Goal: Transaction & Acquisition: Book appointment/travel/reservation

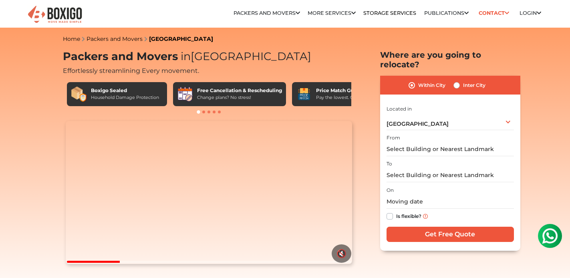
click at [463, 80] on label "Inter City" at bounding box center [474, 85] width 22 height 10
click at [457, 80] on input "Inter City" at bounding box center [456, 84] width 6 height 8
radio input "true"
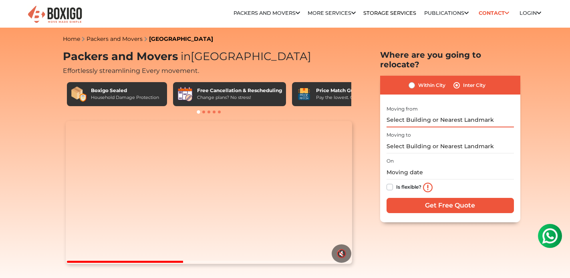
click at [438, 113] on input "text" at bounding box center [449, 120] width 127 height 14
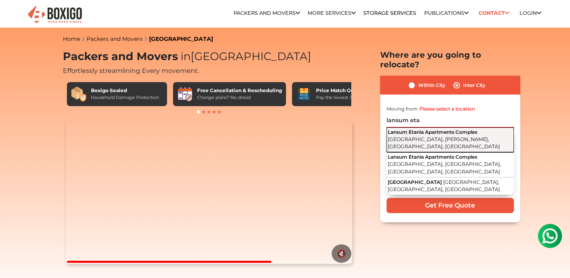
click at [462, 136] on span "Financial District, Rajendra Nagar Mandal, Hyderabad, Telangana" at bounding box center [443, 143] width 112 height 14
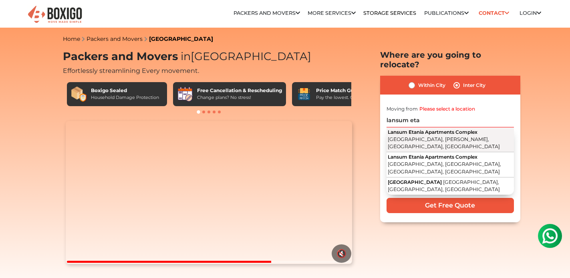
type input "Lansum Etania Apartments Complex, Financial District, Rajendra Nagar Mandal, Hy…"
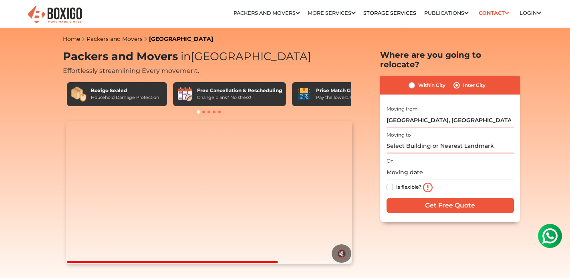
click at [425, 139] on input "text" at bounding box center [449, 146] width 127 height 14
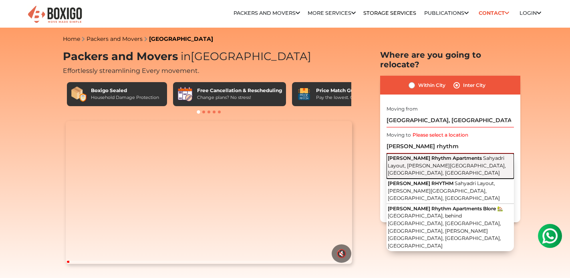
click at [450, 157] on span "Sahyadri Layout, Panduranga Nagar, Bengaluru, Karnataka" at bounding box center [446, 165] width 118 height 21
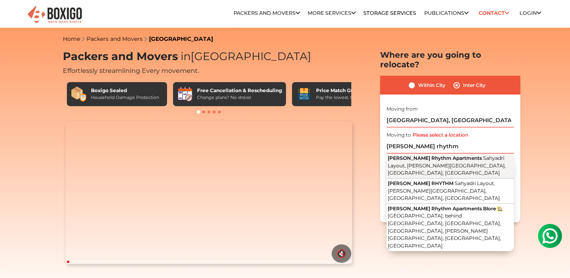
type input "Adarsh Rhythm Apartments, Sahyadri Layout, Panduranga Nagar, Bengaluru, Karnata…"
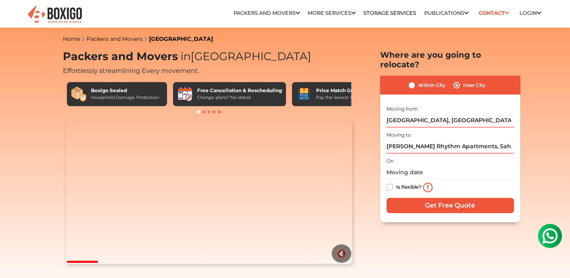
click at [396, 182] on label "Is flexible?" at bounding box center [408, 186] width 25 height 8
click at [389, 182] on input "Is flexible?" at bounding box center [389, 186] width 6 height 8
checkbox input "true"
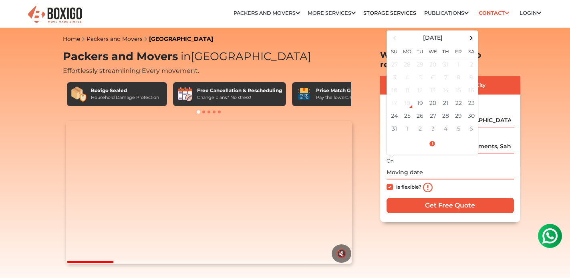
click at [397, 165] on input "text" at bounding box center [449, 172] width 127 height 14
click at [408, 109] on td "25" at bounding box center [407, 115] width 13 height 13
type input "08/25/2025 12:00 AM"
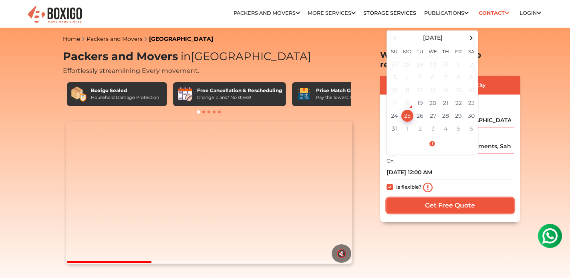
click at [454, 199] on input "Get Free Quote" at bounding box center [449, 205] width 127 height 15
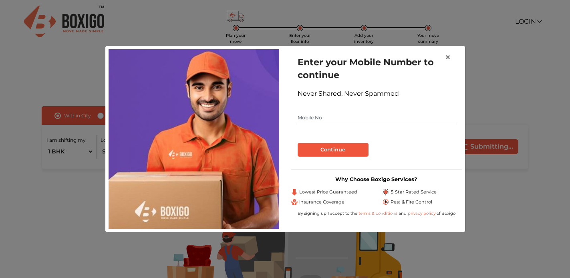
click at [369, 117] on input "text" at bounding box center [376, 117] width 158 height 13
type input "9900076830"
click at [345, 157] on div "Enter your Mobile Number to continue Never Shared, Never Spammed 9900076830 Con…" at bounding box center [376, 106] width 171 height 114
click at [347, 148] on button "Continue" at bounding box center [332, 150] width 71 height 14
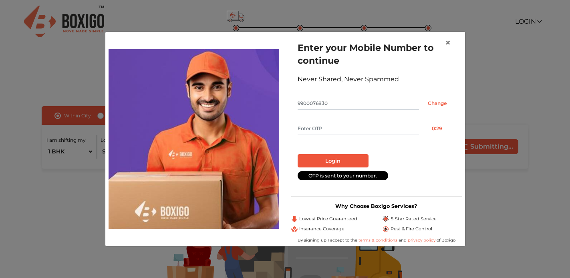
click at [345, 127] on input "text" at bounding box center [357, 128] width 121 height 13
type input "9673"
click at [341, 160] on button "Login" at bounding box center [332, 161] width 71 height 14
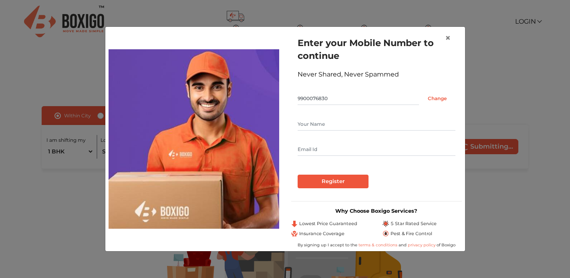
click at [329, 124] on input "text" at bounding box center [376, 124] width 158 height 13
type input "Hemant"
type input "[EMAIL_ADDRESS][DOMAIN_NAME]"
click at [340, 181] on input "Register" at bounding box center [332, 182] width 71 height 14
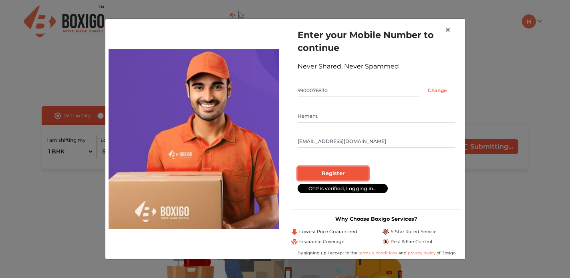
radio input "false"
radio input "true"
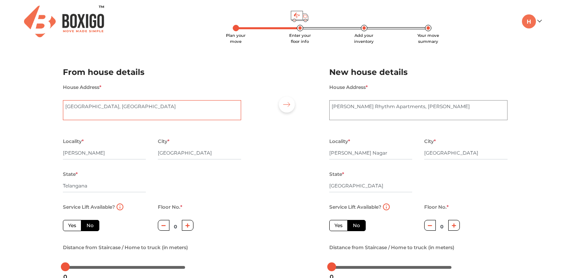
click at [156, 108] on textarea "[GEOGRAPHIC_DATA], [GEOGRAPHIC_DATA]" at bounding box center [152, 110] width 178 height 20
type textarea "[GEOGRAPHIC_DATA]"
click at [73, 227] on label "Yes" at bounding box center [72, 225] width 18 height 11
click at [73, 227] on input "Yes" at bounding box center [70, 224] width 5 height 5
radio input "true"
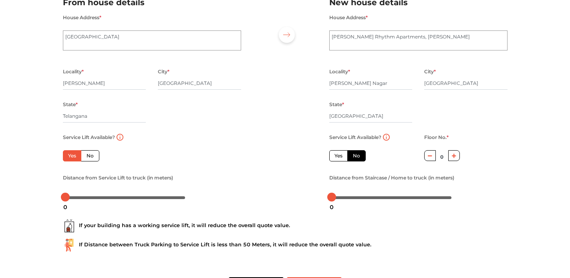
scroll to position [77, 0]
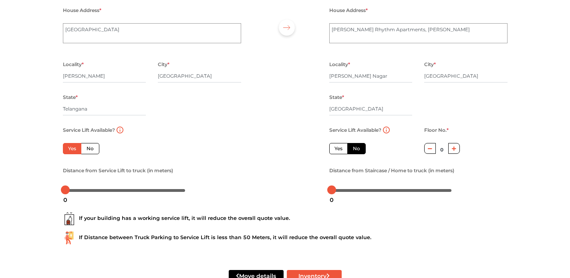
click at [341, 150] on label "Yes" at bounding box center [338, 148] width 18 height 11
click at [339, 150] on input "Yes" at bounding box center [336, 147] width 5 height 5
radio input "false"
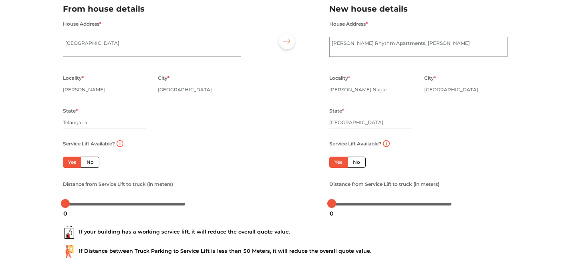
scroll to position [60, 0]
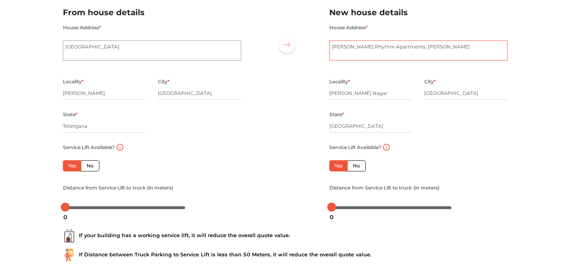
click at [332, 47] on textarea "[PERSON_NAME] Rhythm Apartments, [PERSON_NAME]" at bounding box center [418, 50] width 178 height 20
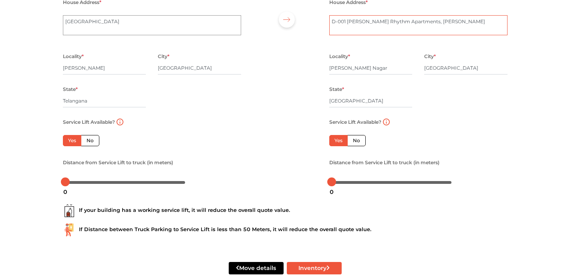
scroll to position [102, 0]
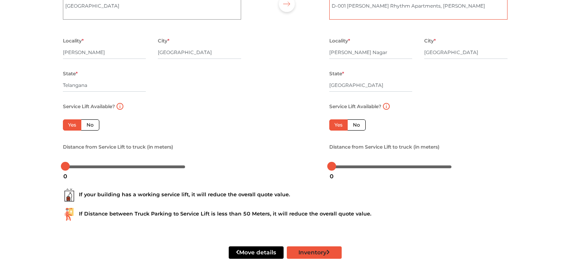
type textarea "D-001 [PERSON_NAME] Rhythm Apartments, [PERSON_NAME]"
click at [321, 251] on button "Inventory" at bounding box center [314, 252] width 55 height 12
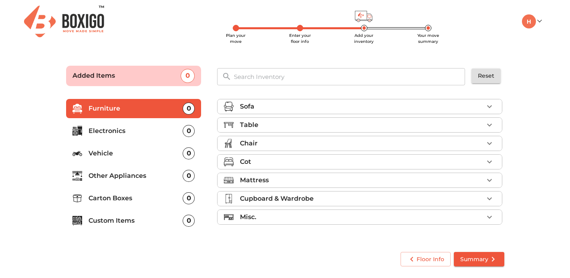
click at [441, 219] on div "Misc." at bounding box center [361, 217] width 243 height 10
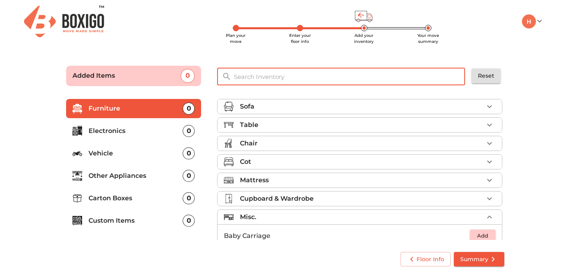
click at [343, 78] on input "text" at bounding box center [349, 76] width 241 height 17
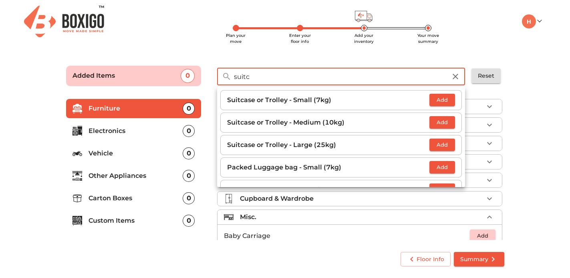
type input "suitc"
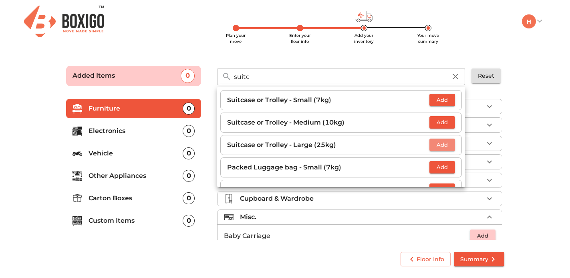
click at [440, 145] on span "Add" at bounding box center [442, 144] width 18 height 9
click at [451, 142] on icon "button" at bounding box center [449, 145] width 10 height 10
click at [530, 195] on main "Plan your move Enter your floor info Add your inventory Your move summary Added…" at bounding box center [285, 164] width 570 height 220
click at [486, 260] on span "Summary" at bounding box center [479, 259] width 38 height 10
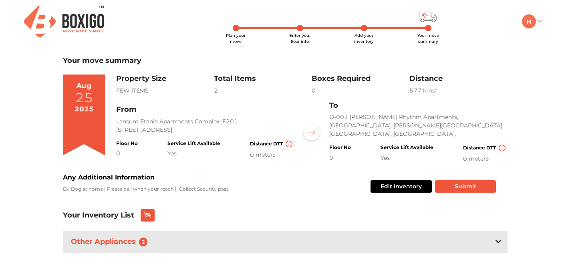
scroll to position [2, 0]
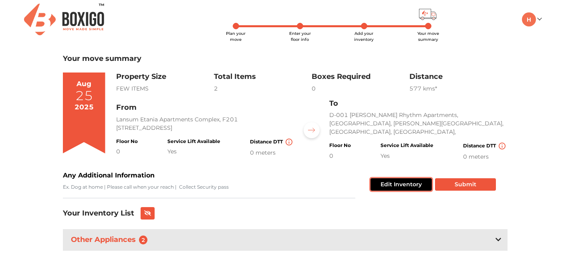
click at [402, 186] on button "Edit Inventory" at bounding box center [400, 184] width 61 height 12
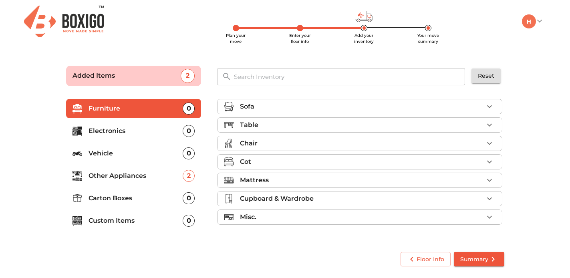
click at [326, 77] on input "text" at bounding box center [349, 76] width 241 height 17
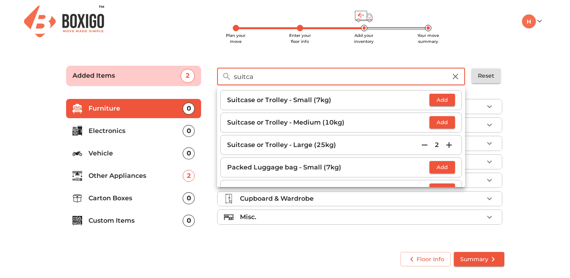
type input "suitca"
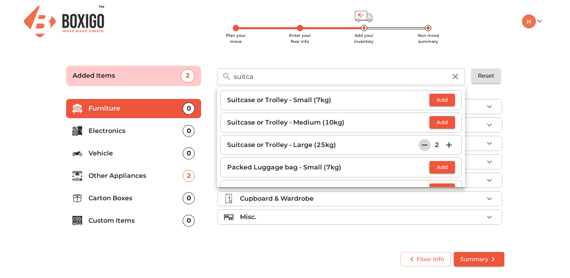
click at [426, 146] on icon "button" at bounding box center [424, 145] width 10 height 10
click at [426, 146] on icon "button" at bounding box center [424, 144] width 6 height 7
click at [447, 145] on span "Add" at bounding box center [442, 144] width 18 height 9
click at [449, 145] on icon "button" at bounding box center [449, 145] width 10 height 10
click at [456, 74] on icon "button" at bounding box center [455, 77] width 10 height 10
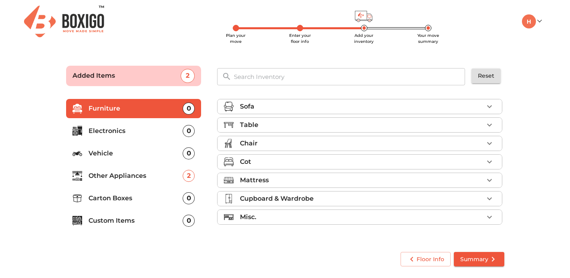
click at [483, 262] on span "Summary" at bounding box center [479, 259] width 38 height 10
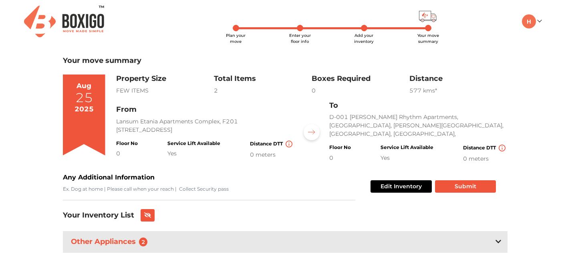
scroll to position [2, 0]
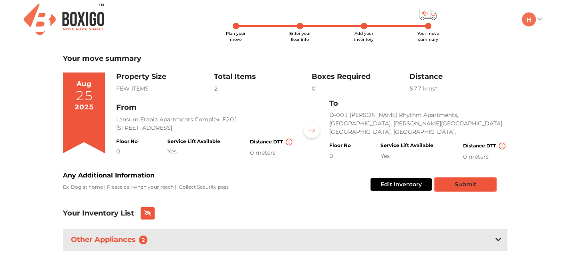
click at [468, 184] on button "Submit" at bounding box center [465, 184] width 61 height 12
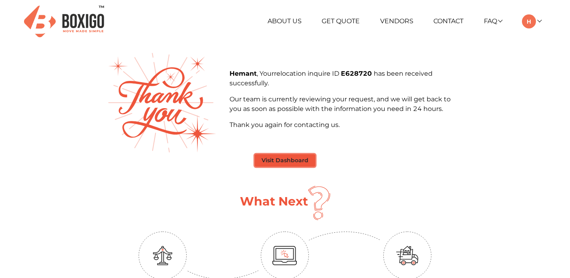
click at [297, 162] on button "Visit Dashboard" at bounding box center [285, 160] width 60 height 12
